Goal: Task Accomplishment & Management: Manage account settings

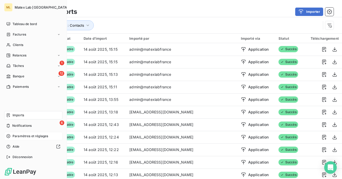
click at [15, 137] on span "Paramètres et réglages" at bounding box center [31, 136] width 36 height 5
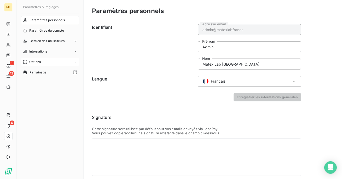
click at [34, 66] on div "Options" at bounding box center [50, 62] width 58 height 8
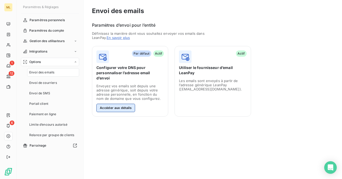
click at [99, 104] on button "Accéder aux détails" at bounding box center [116, 108] width 39 height 8
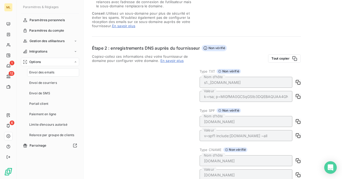
scroll to position [71, 0]
